Goal: Task Accomplishment & Management: Manage account settings

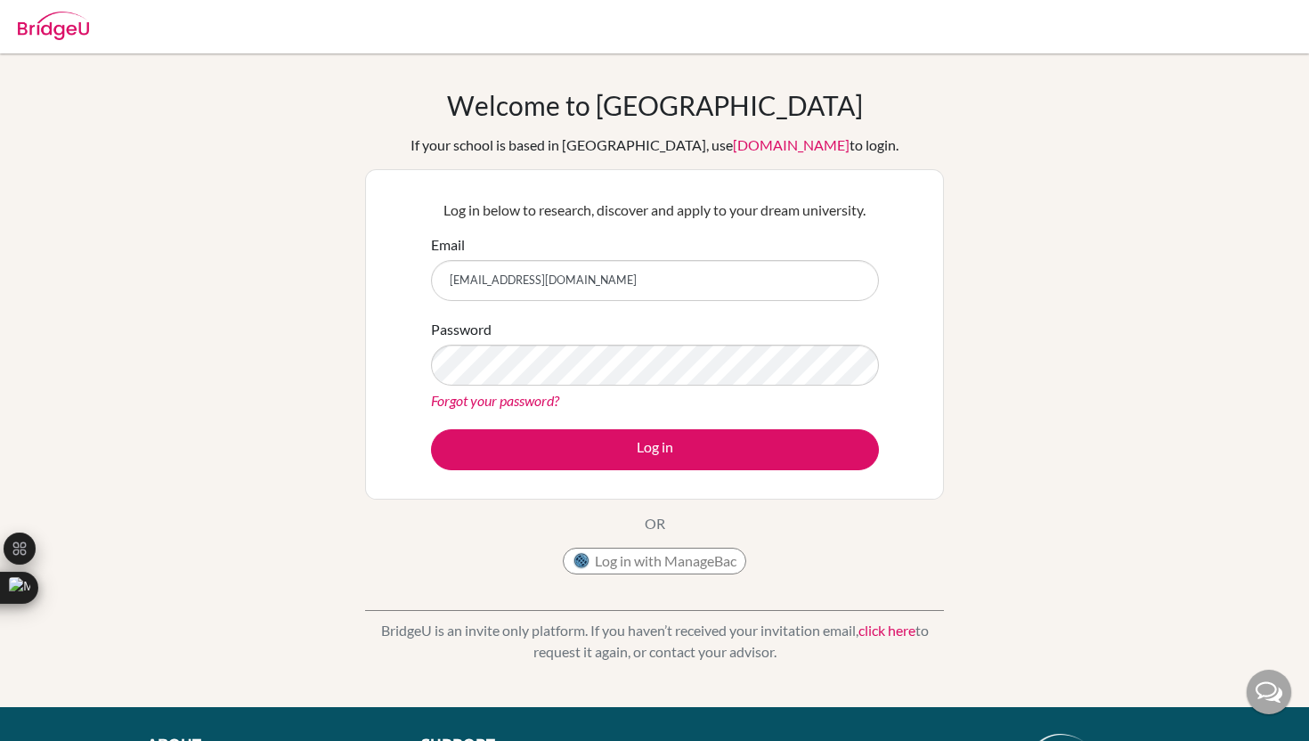
type input "[EMAIL_ADDRESS][DOMAIN_NAME]"
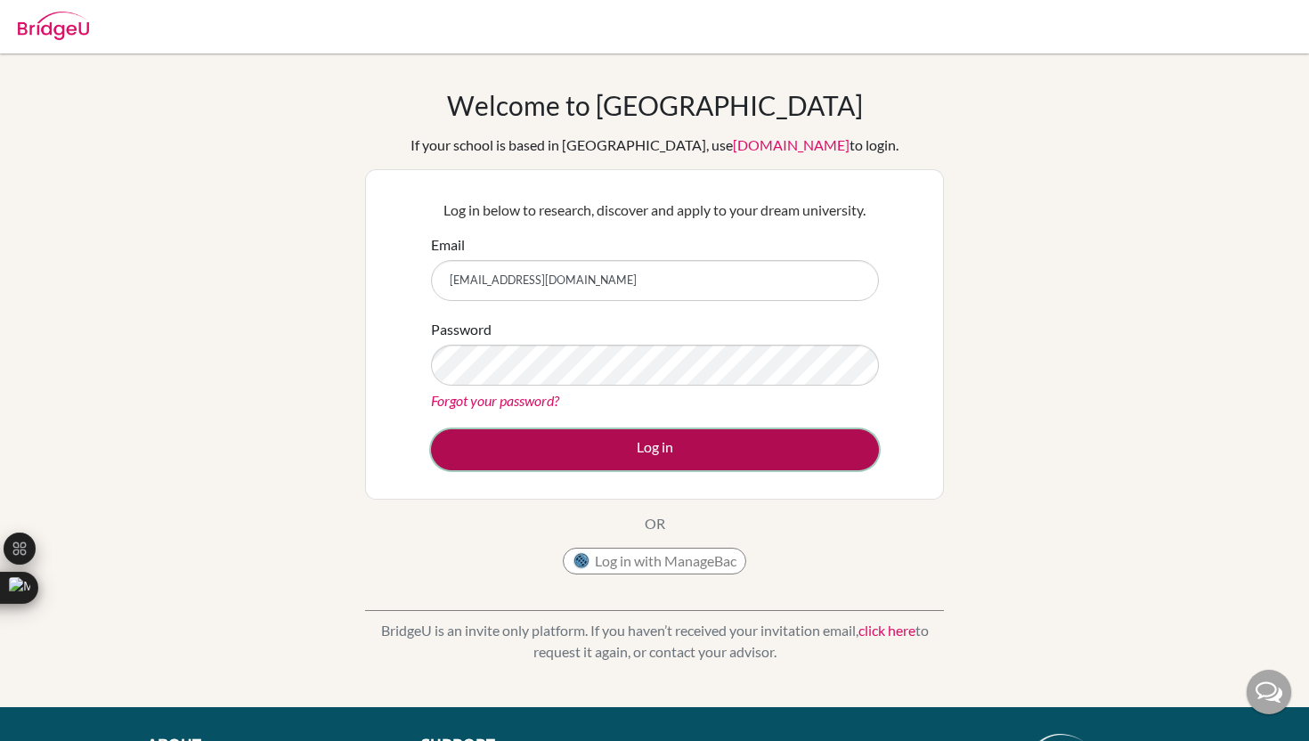
click at [556, 446] on button "Log in" at bounding box center [655, 449] width 448 height 41
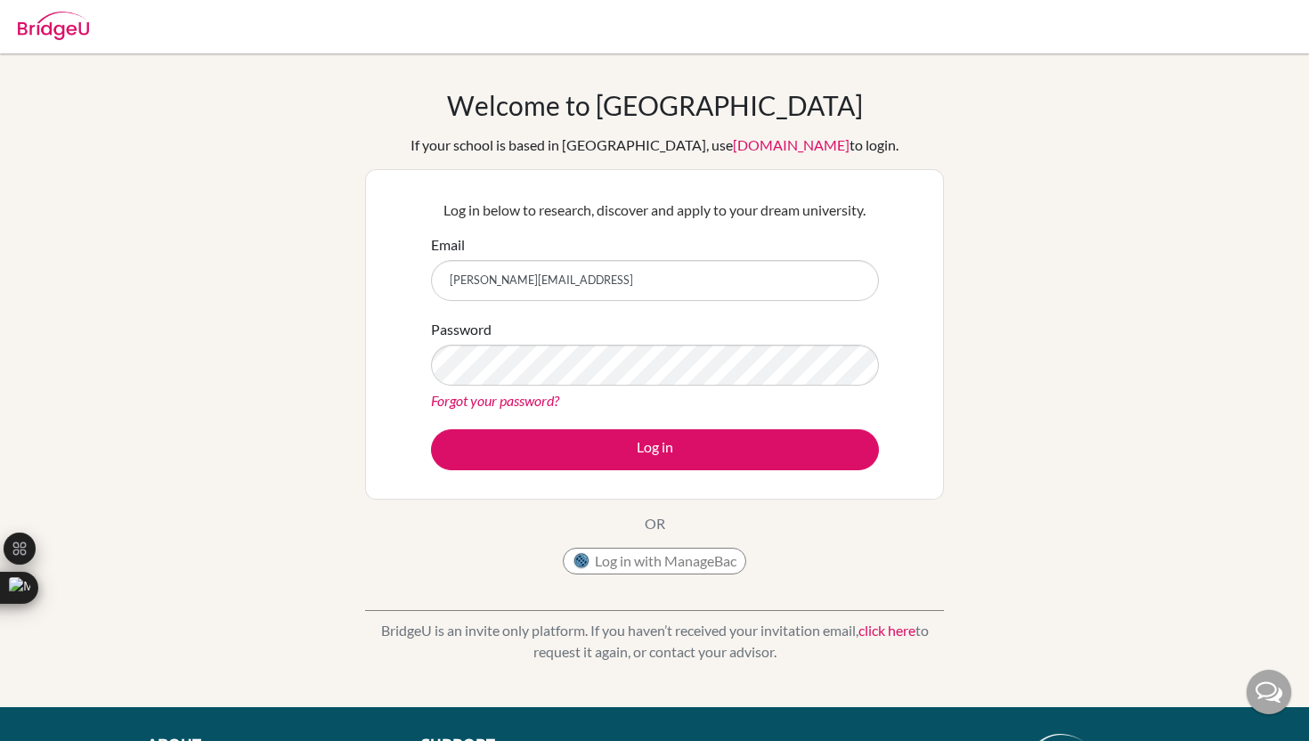
type input "[PERSON_NAME][EMAIL_ADDRESS]"
click at [431, 429] on button "Log in" at bounding box center [655, 449] width 448 height 41
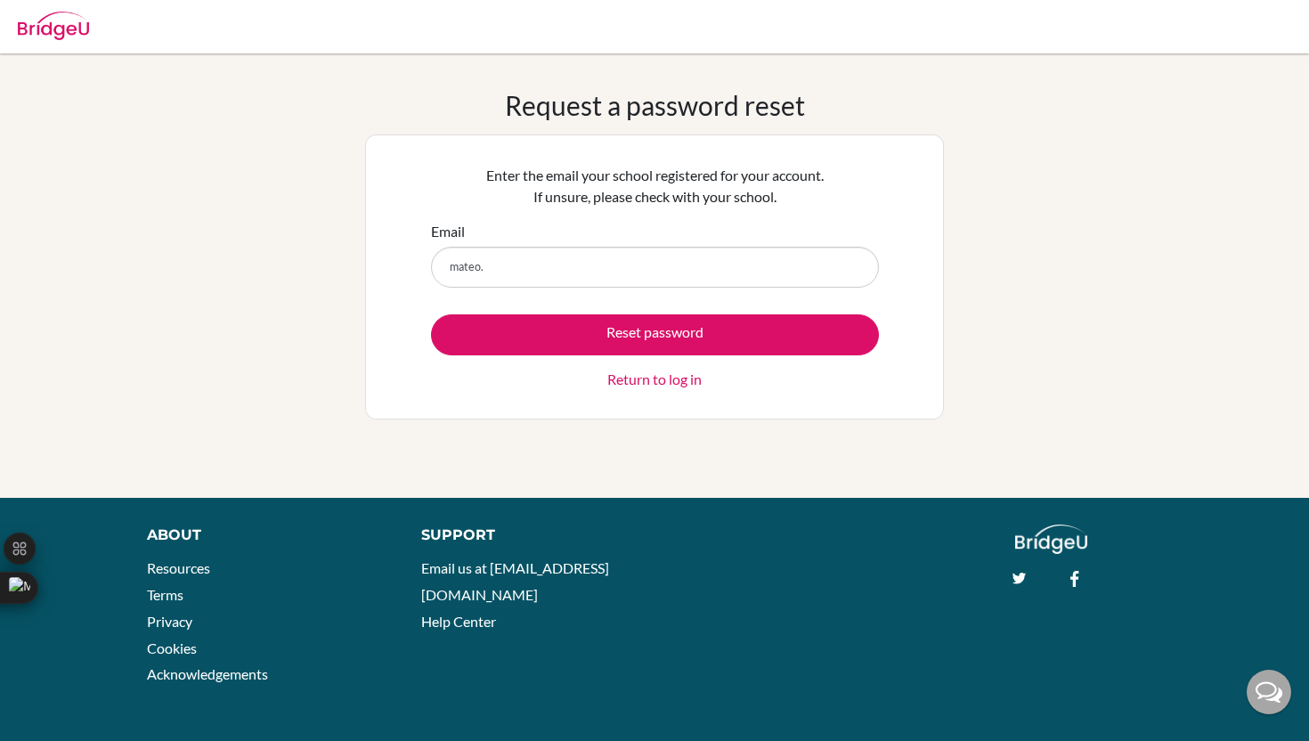
type input "[PERSON_NAME][EMAIL_ADDRESS]"
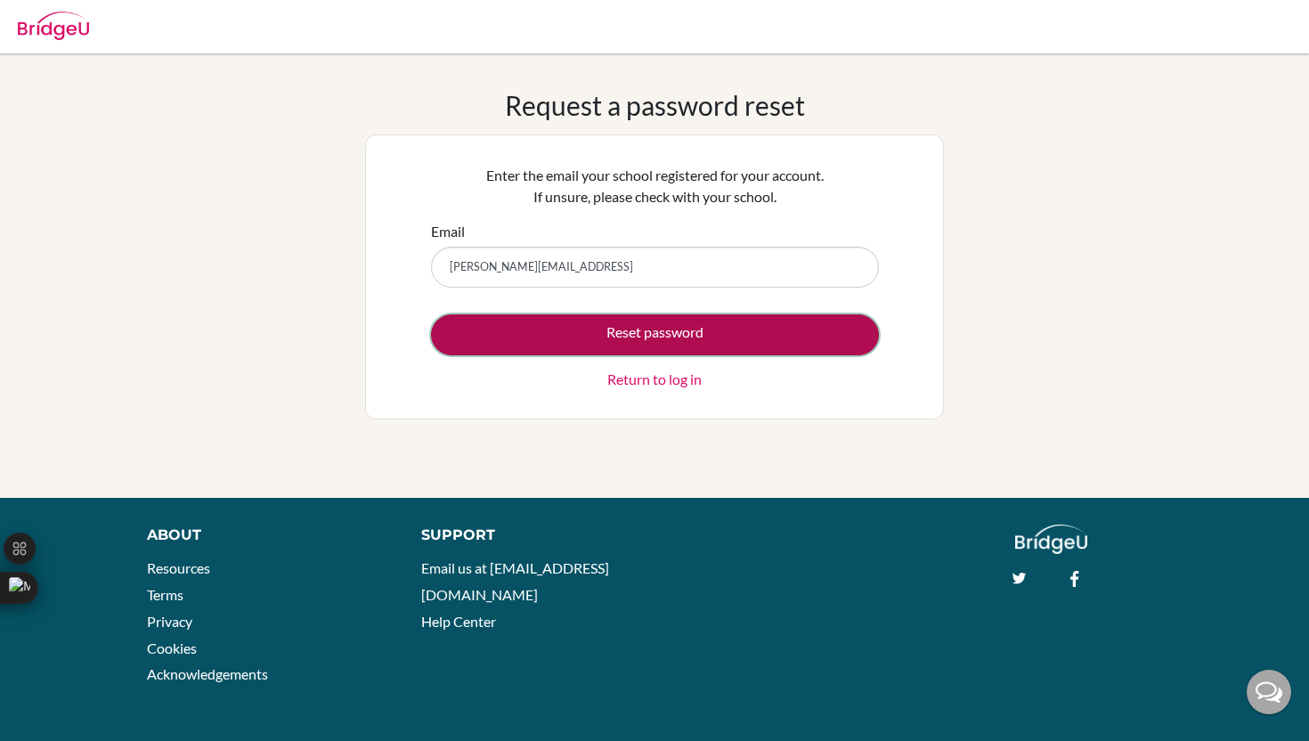
click at [680, 314] on button "Reset password" at bounding box center [655, 334] width 448 height 41
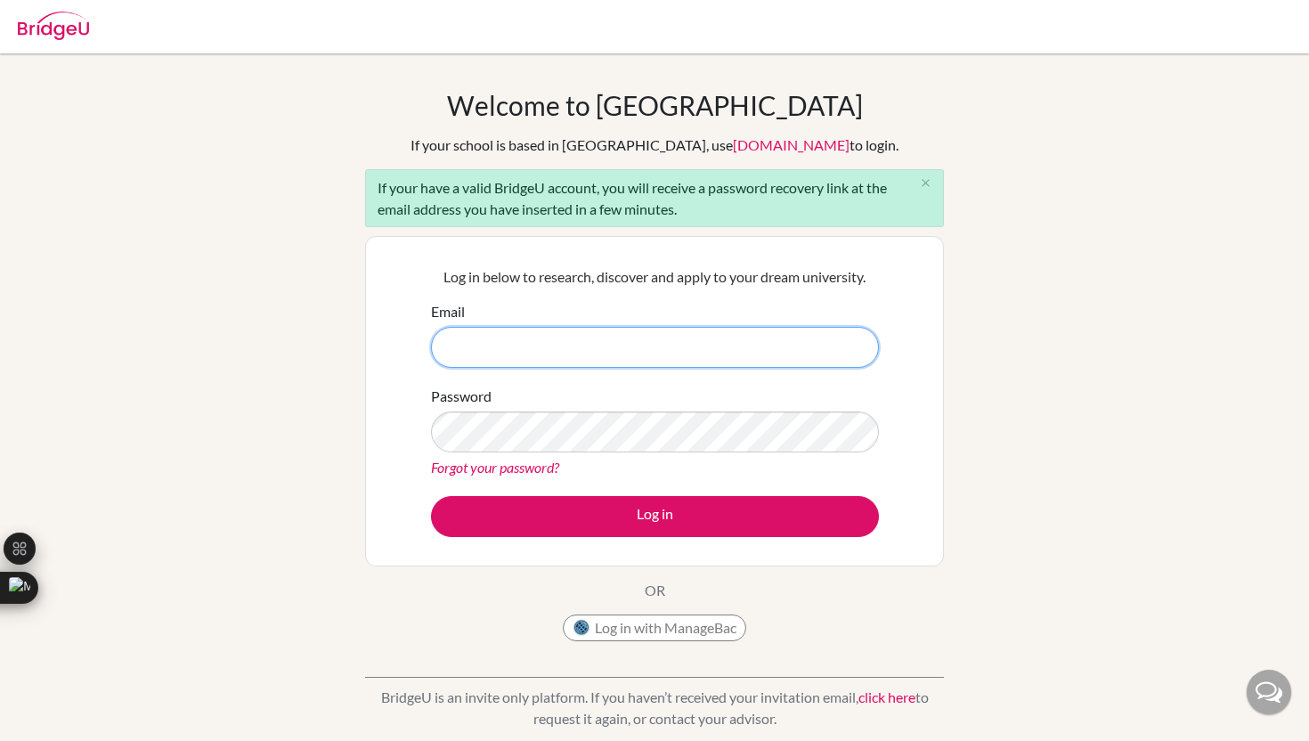
click at [463, 357] on input "Email" at bounding box center [655, 347] width 448 height 41
type input "[PERSON_NAME][EMAIL_ADDRESS]"
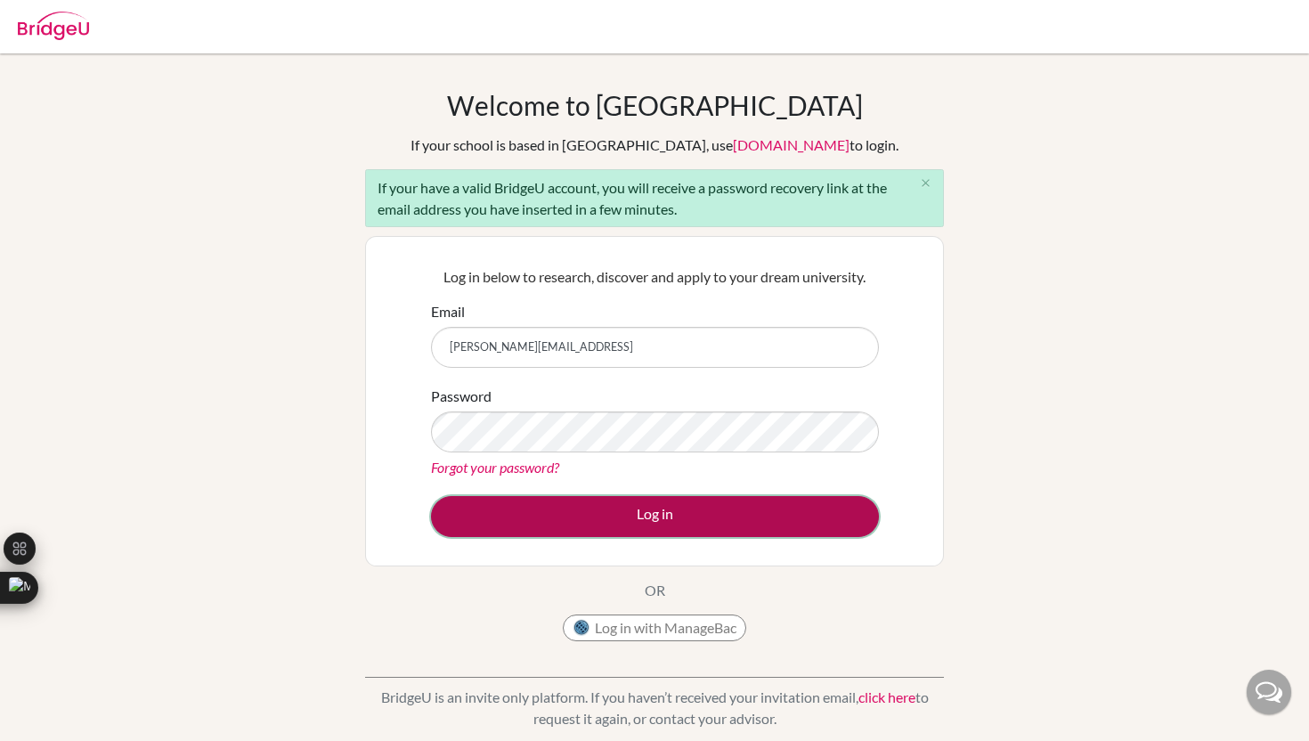
click at [567, 520] on button "Log in" at bounding box center [655, 516] width 448 height 41
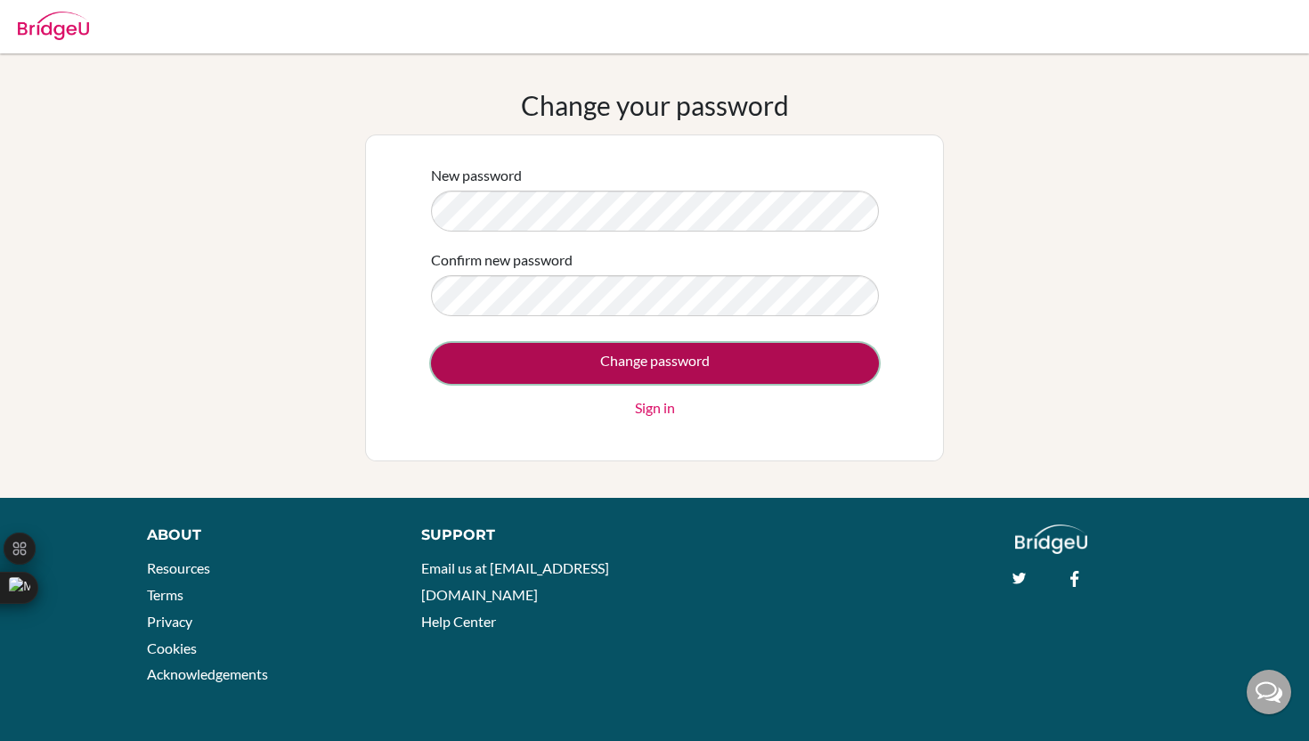
click at [602, 346] on input "Change password" at bounding box center [655, 363] width 448 height 41
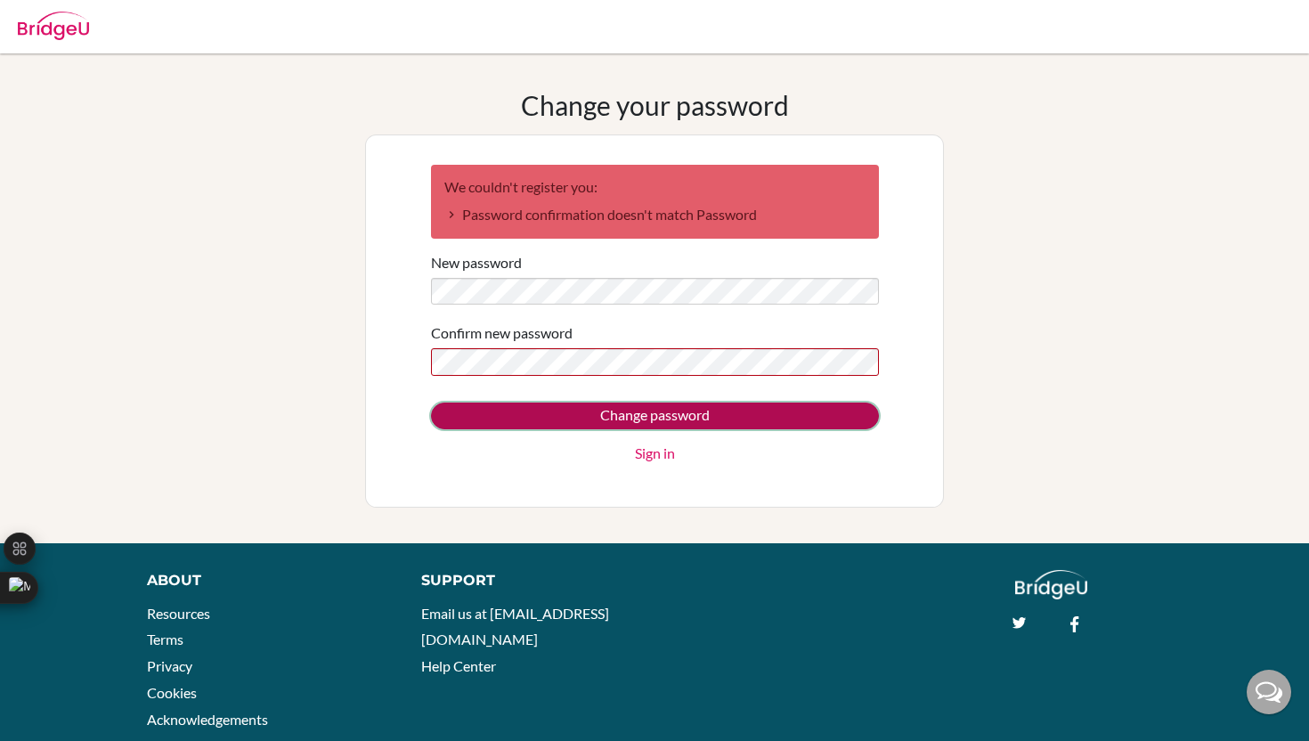
click at [531, 402] on input "Change password" at bounding box center [655, 415] width 448 height 27
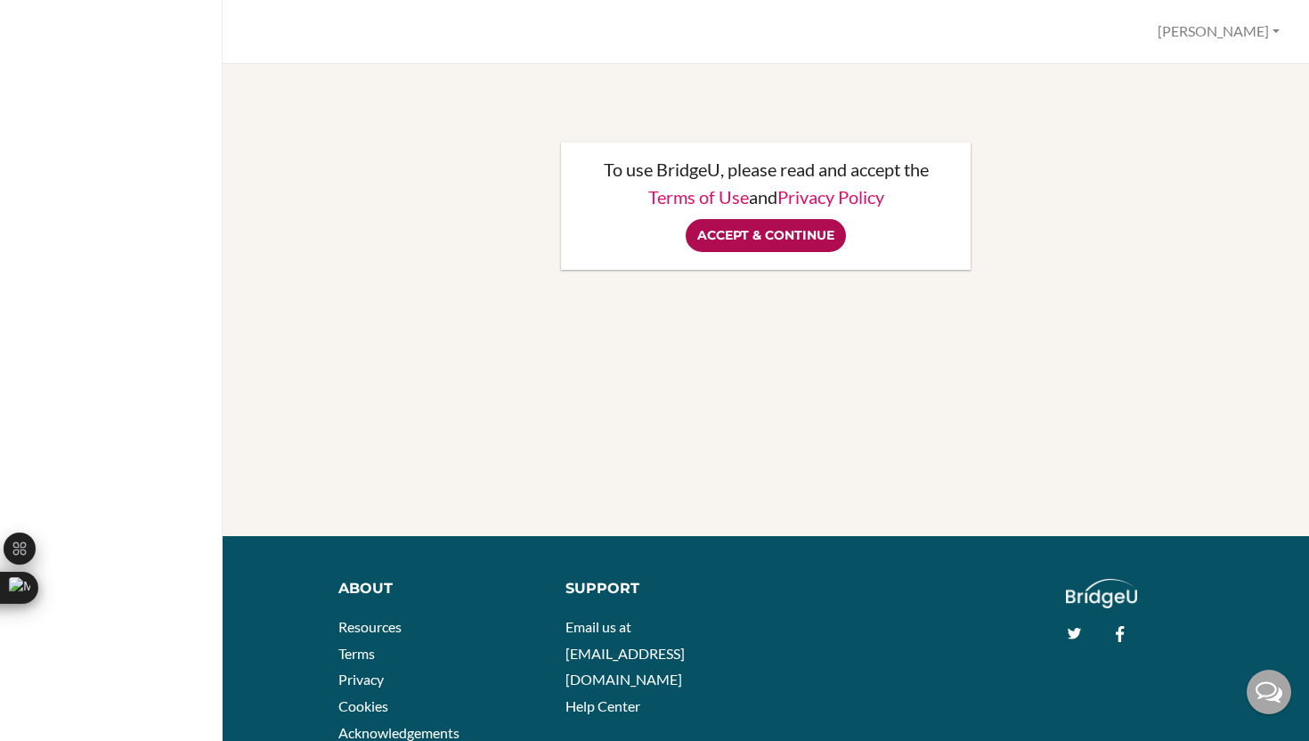
click at [802, 242] on input "Accept & Continue" at bounding box center [765, 235] width 160 height 33
